Goal: Navigation & Orientation: Find specific page/section

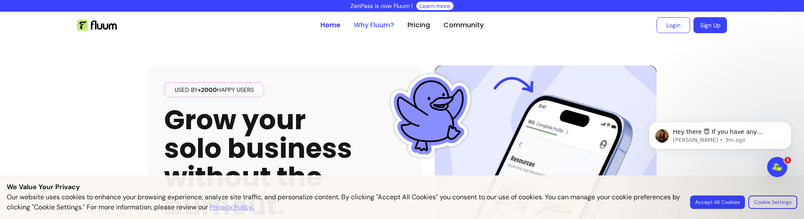
click at [370, 26] on link "Why Fluum?" at bounding box center [374, 25] width 40 height 10
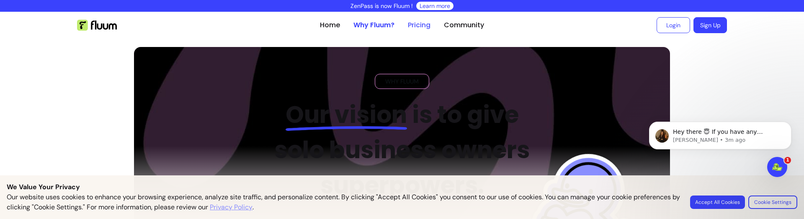
click at [418, 26] on link "Pricing" at bounding box center [419, 25] width 23 height 10
click at [466, 25] on link "Community" at bounding box center [464, 25] width 40 height 10
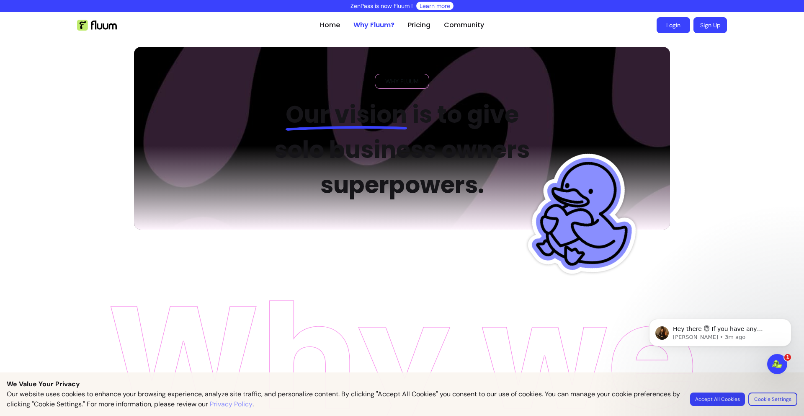
click at [674, 29] on link "Login" at bounding box center [674, 25] width 34 height 16
drag, startPoint x: 701, startPoint y: 26, endPoint x: 694, endPoint y: 26, distance: 6.3
click at [700, 26] on link "Sign Up" at bounding box center [710, 26] width 33 height 16
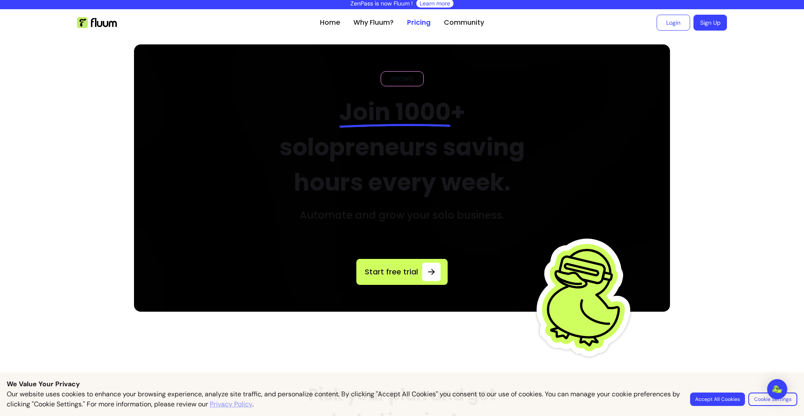
scroll to position [4, 0]
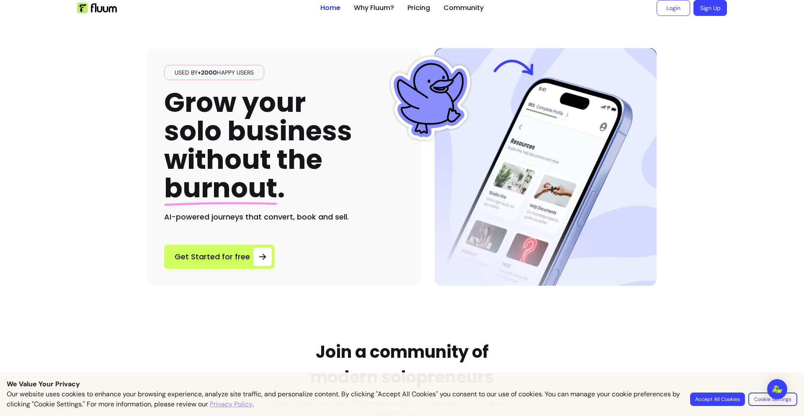
scroll to position [16, 0]
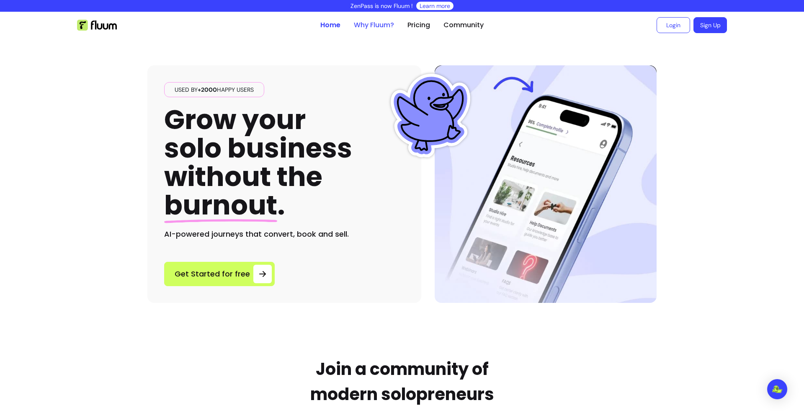
click at [359, 25] on link "Why Fluum?" at bounding box center [374, 25] width 40 height 10
click at [369, 28] on link "Why Fluum?" at bounding box center [374, 25] width 40 height 10
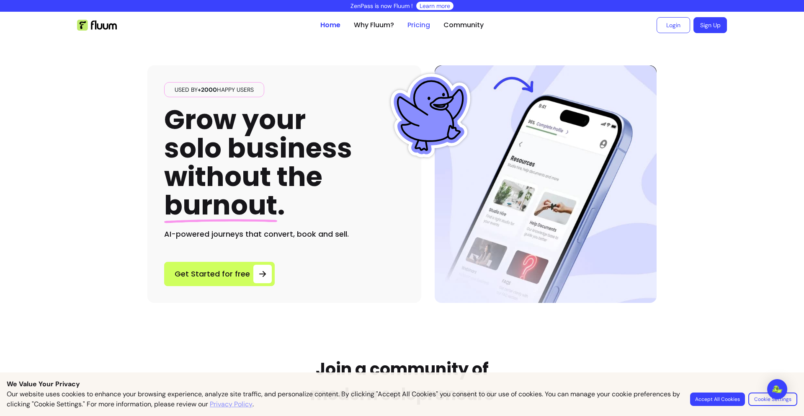
click at [418, 26] on link "Pricing" at bounding box center [419, 25] width 23 height 10
click at [468, 29] on link "Community" at bounding box center [464, 25] width 40 height 10
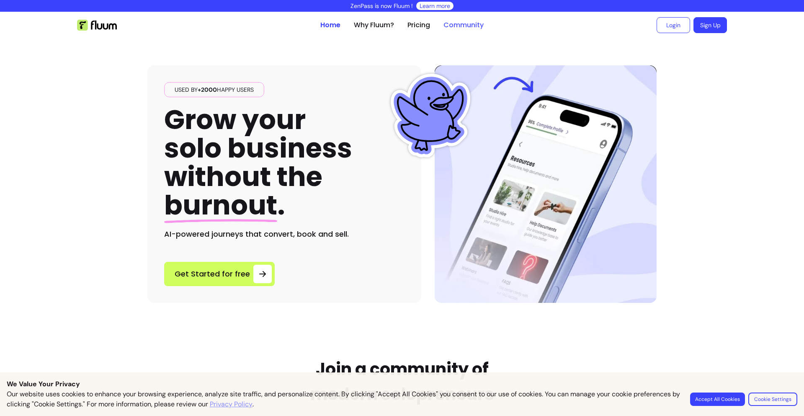
click at [468, 29] on link "Community" at bounding box center [464, 25] width 40 height 10
click at [570, 43] on div "Used by +2000 happy users Grow your solo business without the burnout . AI-powe…" at bounding box center [401, 171] width 509 height 264
click at [671, 26] on link "Login" at bounding box center [673, 26] width 33 height 16
click at [671, 25] on link "Login" at bounding box center [674, 25] width 34 height 16
